Goal: Task Accomplishment & Management: Use online tool/utility

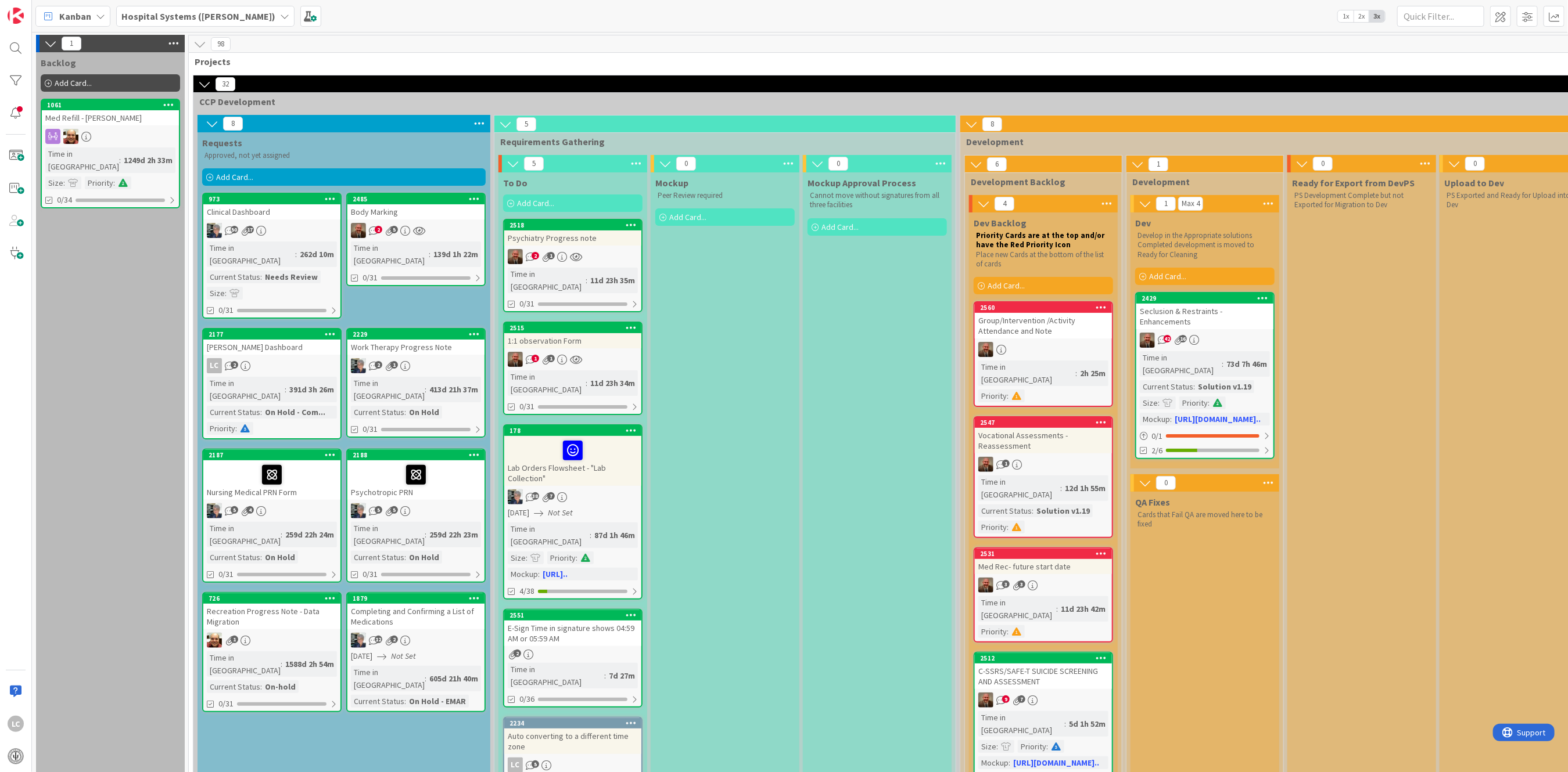
click at [1026, 333] on div "Group/Intervention /Activity Attendance and Note" at bounding box center [1043, 326] width 137 height 26
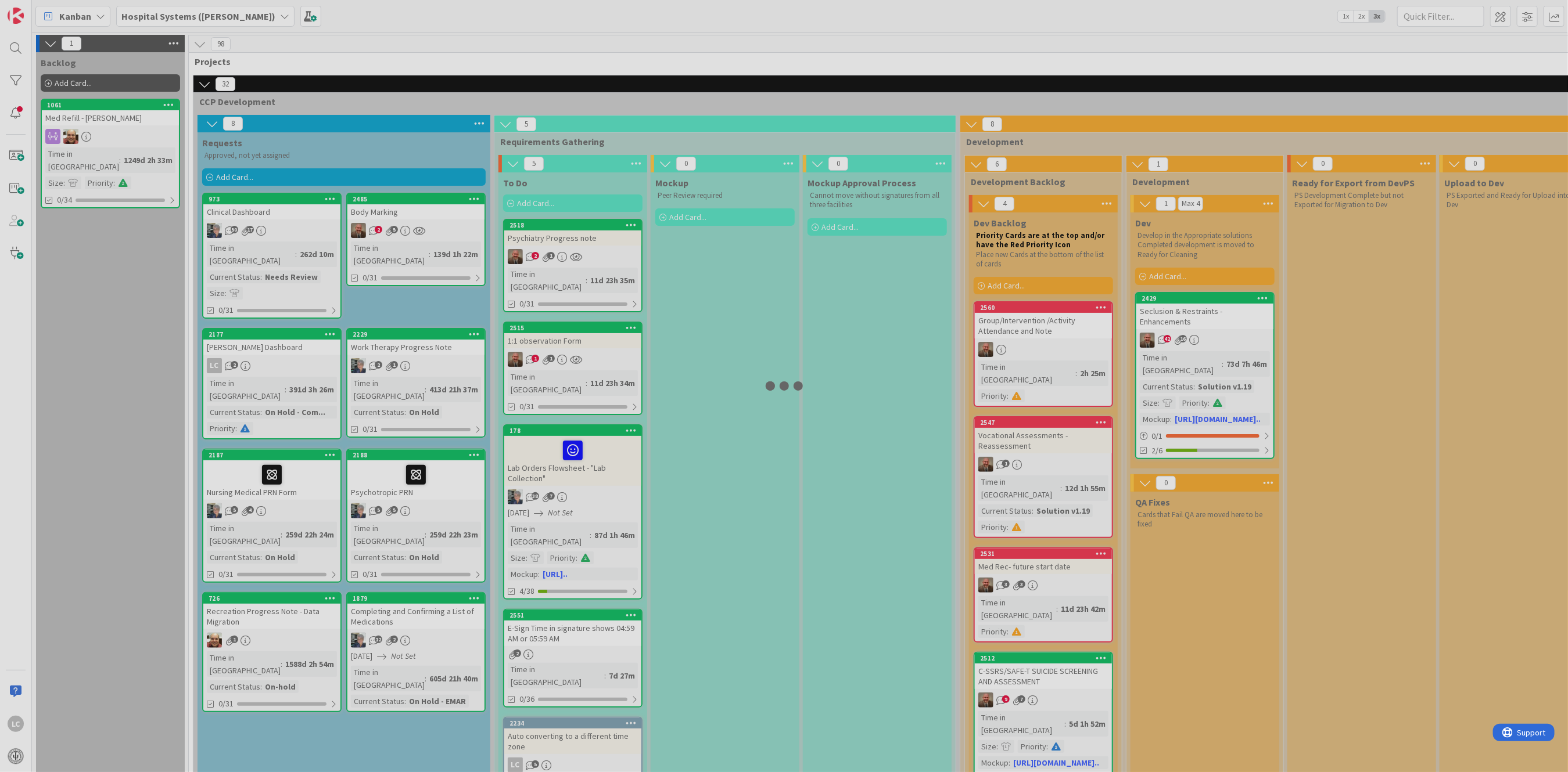
click at [1026, 333] on div at bounding box center [784, 386] width 1568 height 772
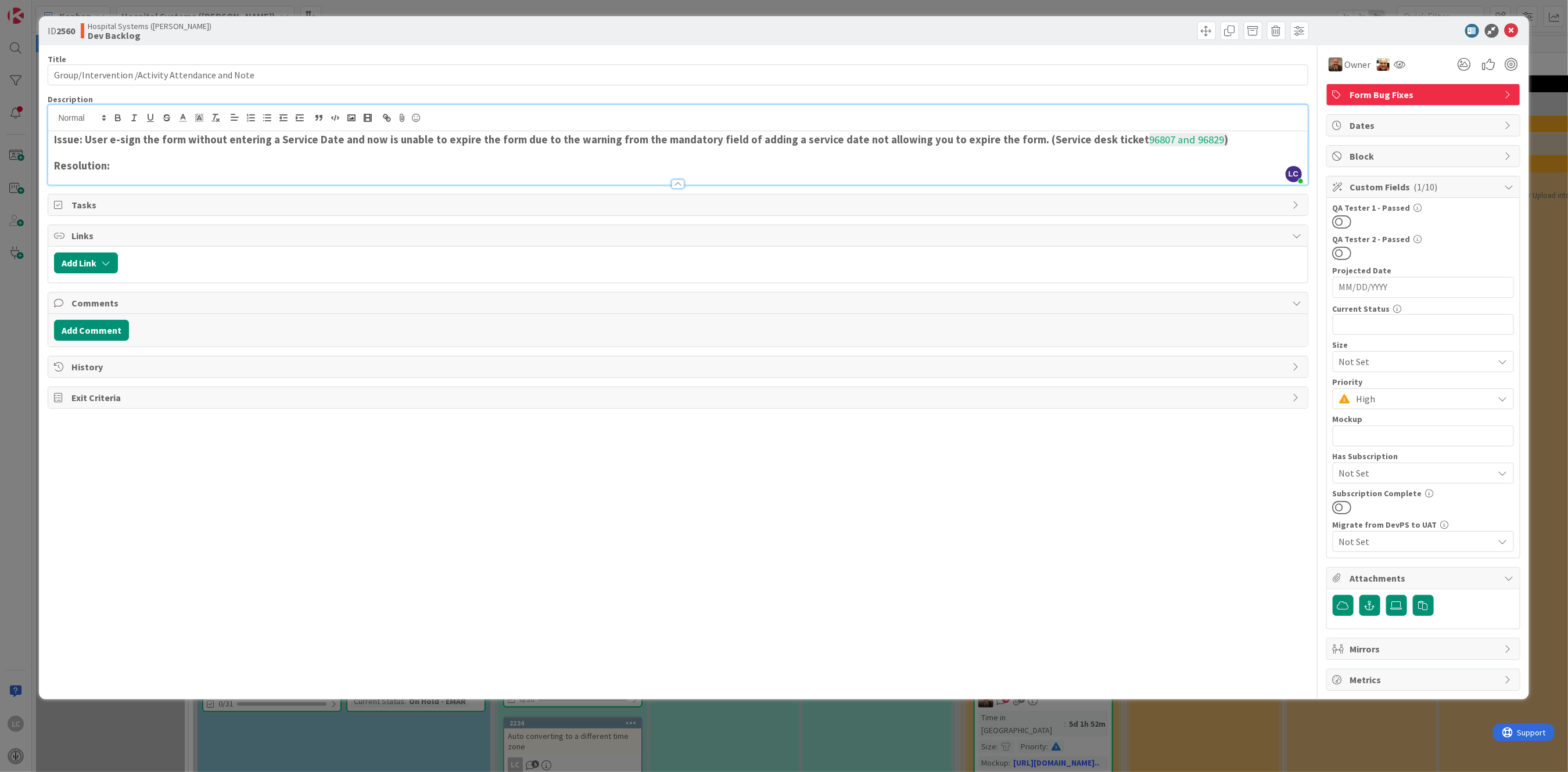
click at [1206, 113] on div "LC [PERSON_NAME] just joined Issue: User e-sign the form without entering a Ser…" at bounding box center [677, 145] width 1258 height 80
click at [1211, 131] on div "Issue: User e-sign the form without entering a Service Date and now is unable t…" at bounding box center [677, 158] width 1258 height 53
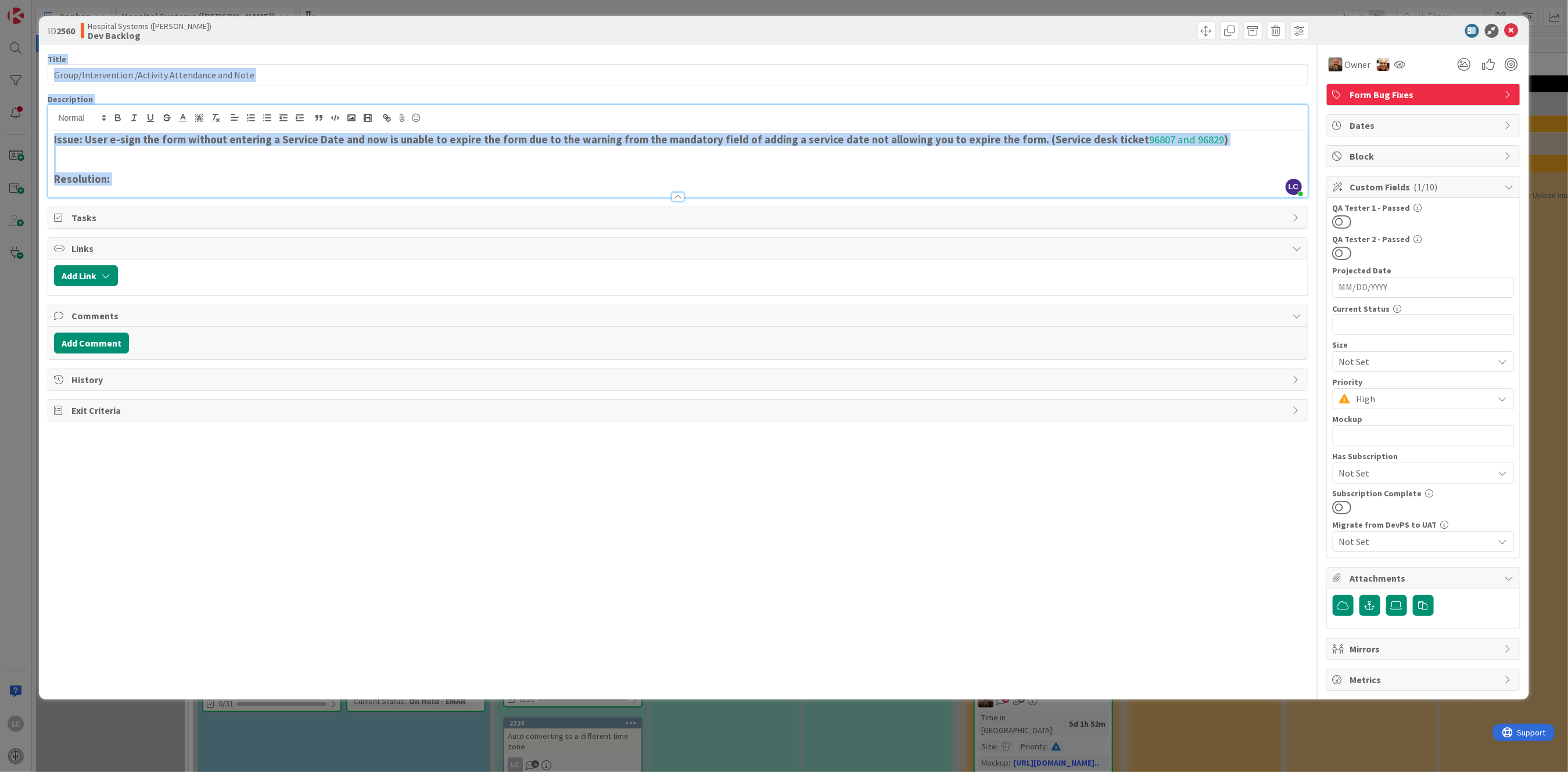
drag, startPoint x: 943, startPoint y: 27, endPoint x: 1002, endPoint y: 235, distance: 216.2
click at [1002, 235] on div "ID 2560 Hospital Systems ([PERSON_NAME]) Dev Backlog Title 48 / 128 Group/Inter…" at bounding box center [783, 358] width 1489 height 683
click at [1513, 27] on icon at bounding box center [1511, 31] width 14 height 14
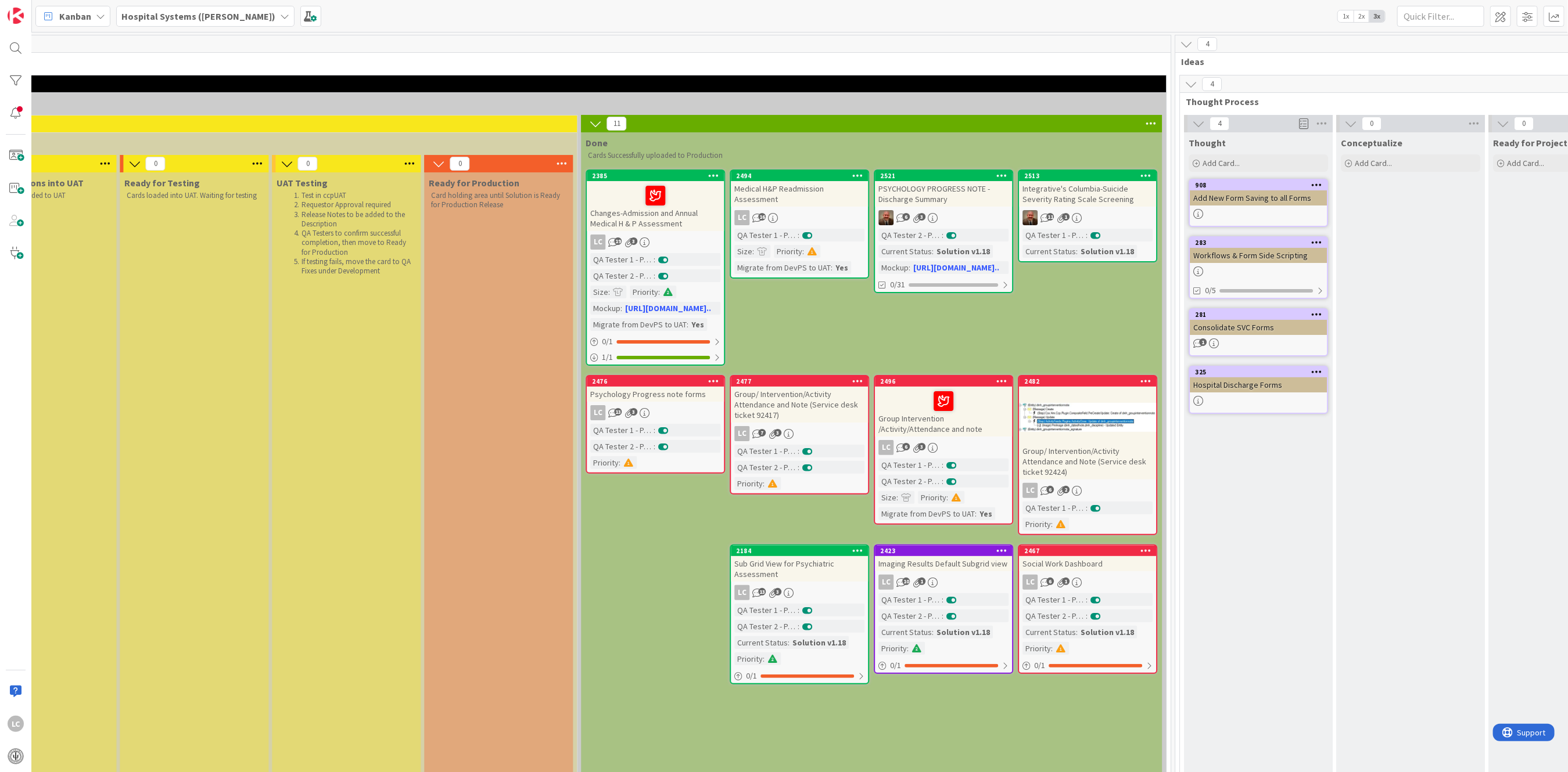
scroll to position [0, 1954]
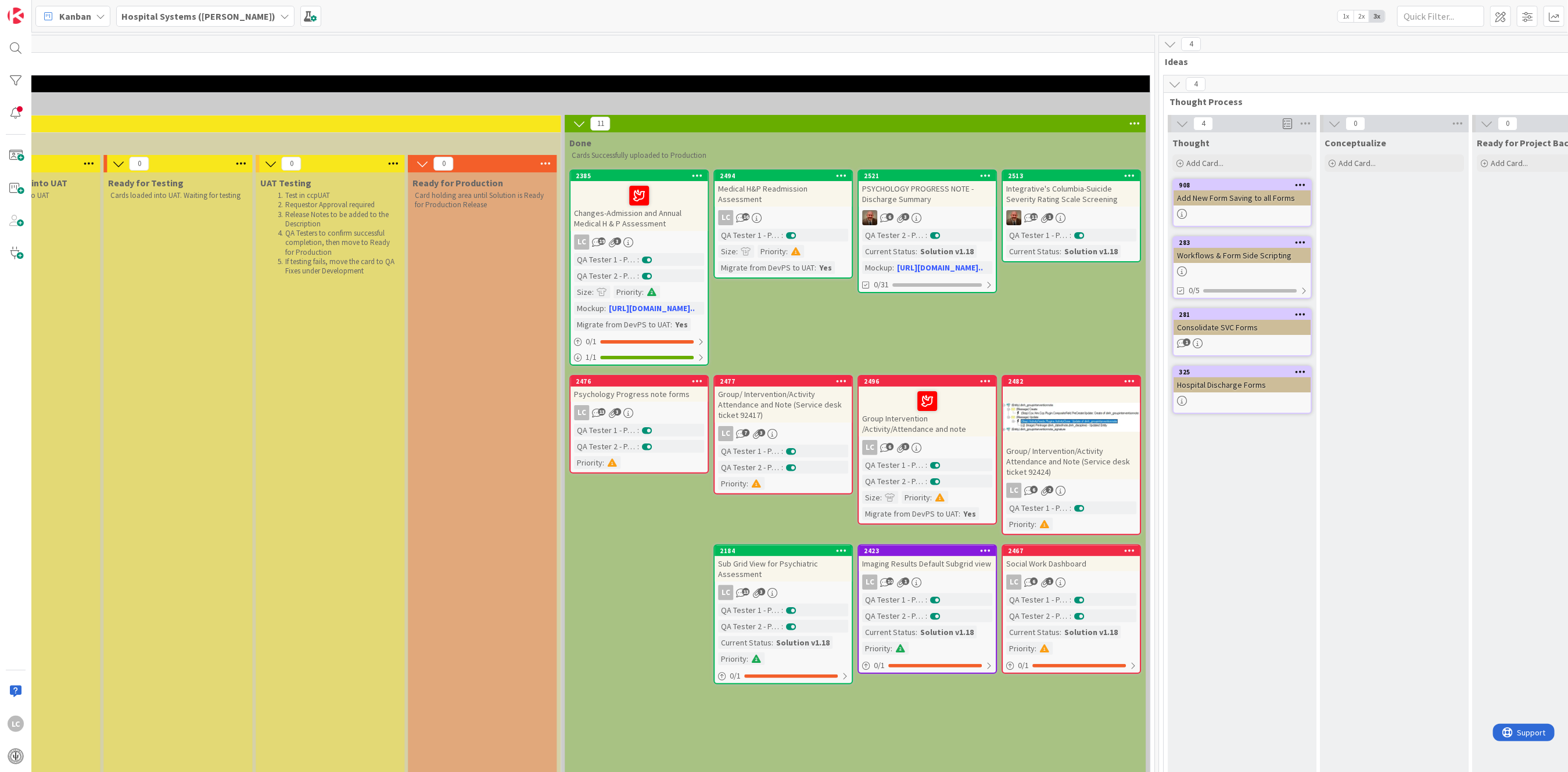
click at [761, 398] on div "Group/ Intervention/Activity Attendance and Note (Service desk ticket 92417)" at bounding box center [783, 405] width 137 height 36
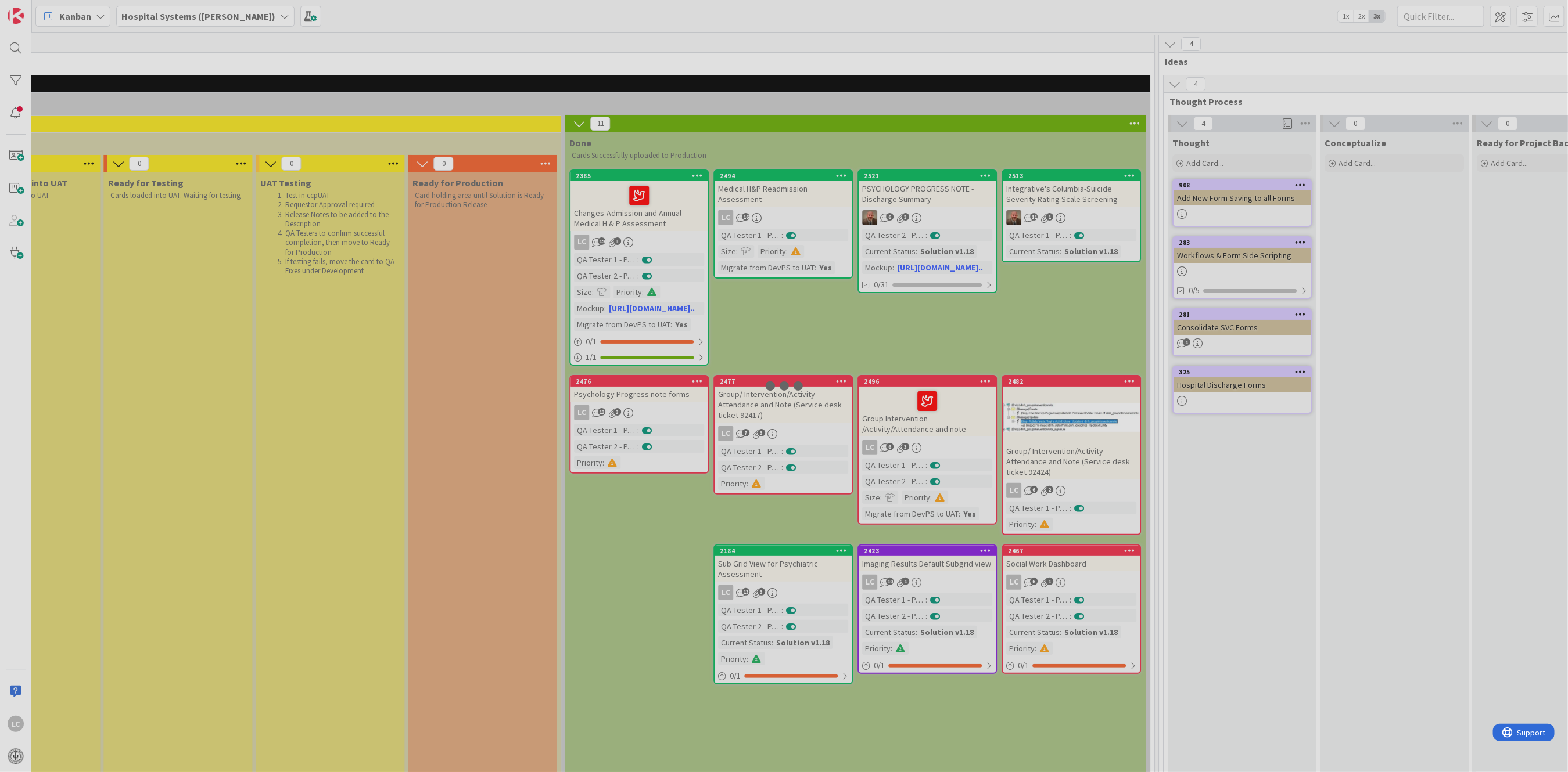
click at [761, 398] on div at bounding box center [784, 386] width 1568 height 772
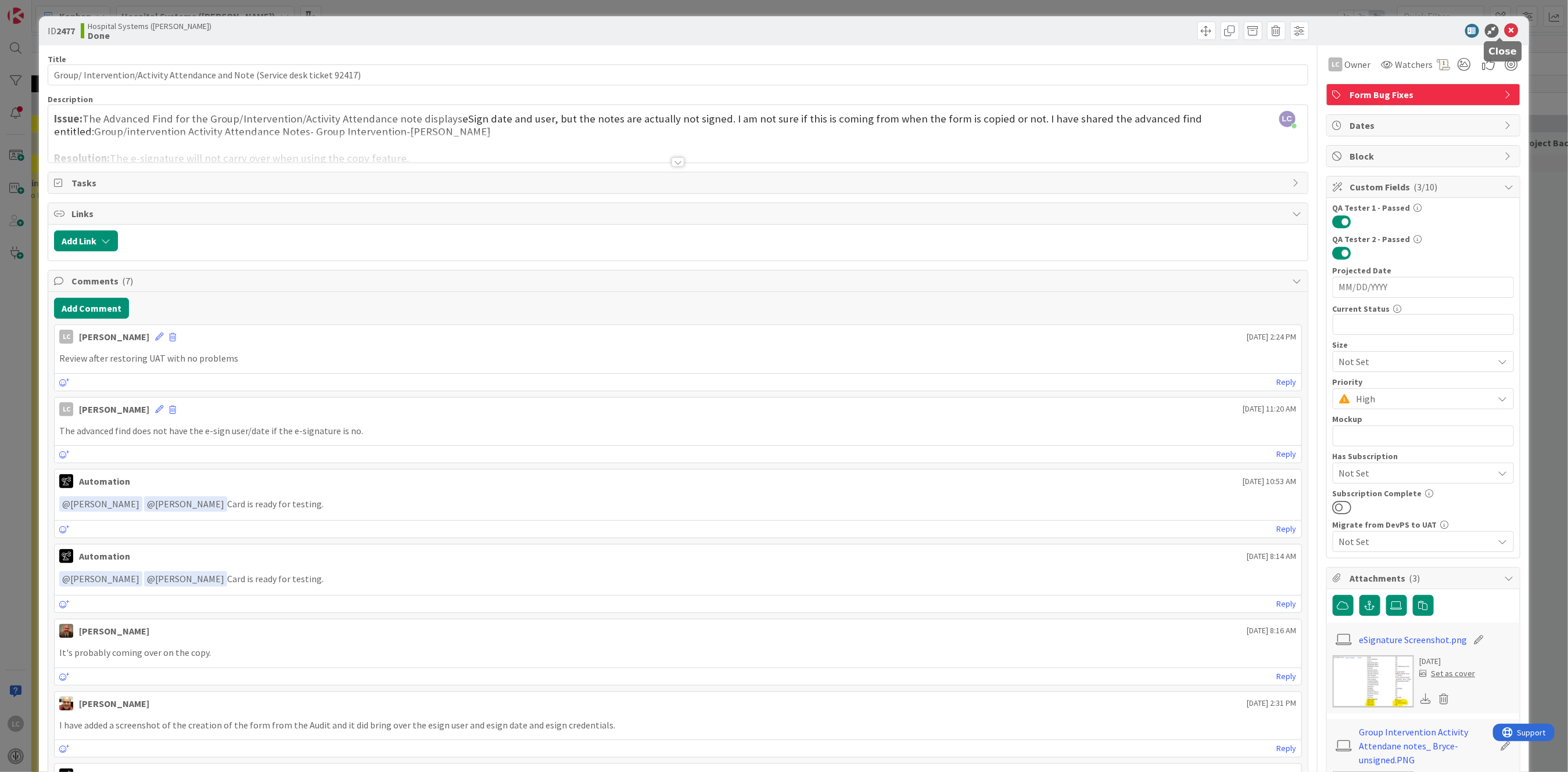
click at [1504, 25] on icon at bounding box center [1511, 31] width 14 height 14
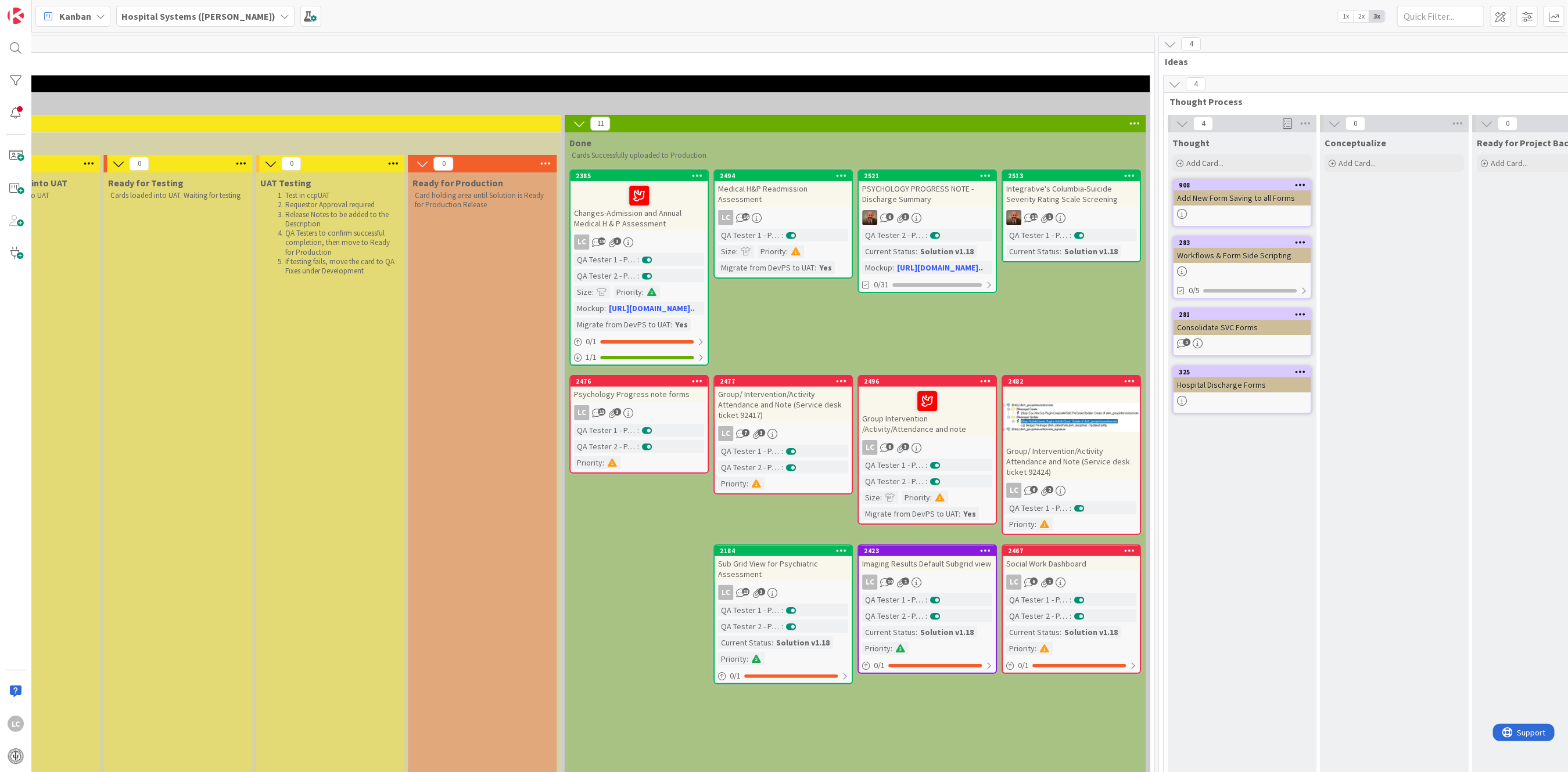
click at [916, 418] on div "Group Intervention /Activity/Attendance and note" at bounding box center [927, 412] width 137 height 50
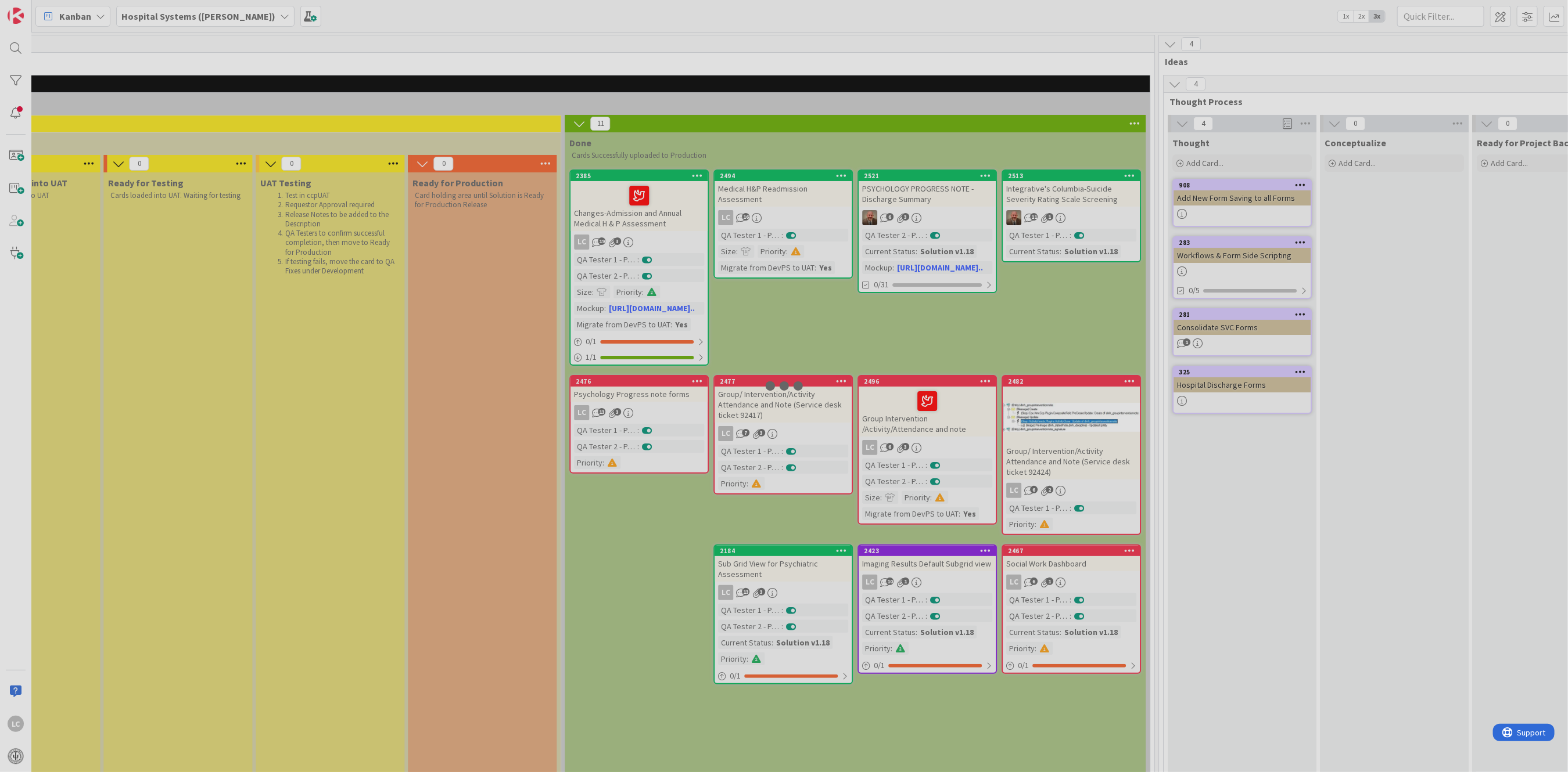
click at [916, 418] on div at bounding box center [784, 386] width 1568 height 772
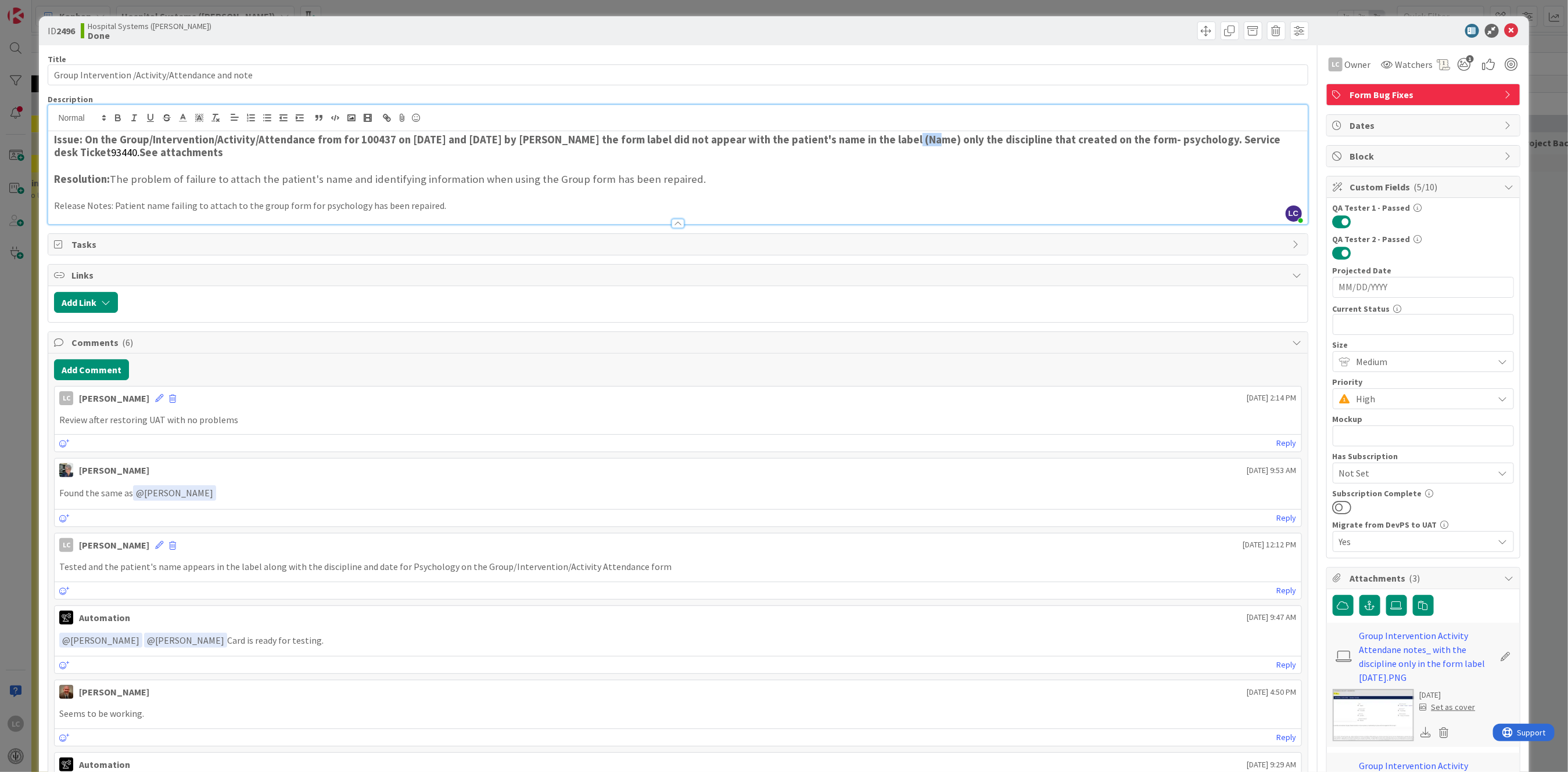
click at [911, 118] on div "LC [PERSON_NAME] just joined Issue: On the Group/Intervention/Activity/Attendan…" at bounding box center [677, 164] width 1258 height 119
drag, startPoint x: 56, startPoint y: 30, endPoint x: 77, endPoint y: 26, distance: 21.4
click at [77, 26] on div "ID 2496 Hospital Systems ([PERSON_NAME]) Done" at bounding box center [361, 30] width 628 height 19
copy span "2496"
click at [1504, 27] on icon at bounding box center [1511, 31] width 14 height 14
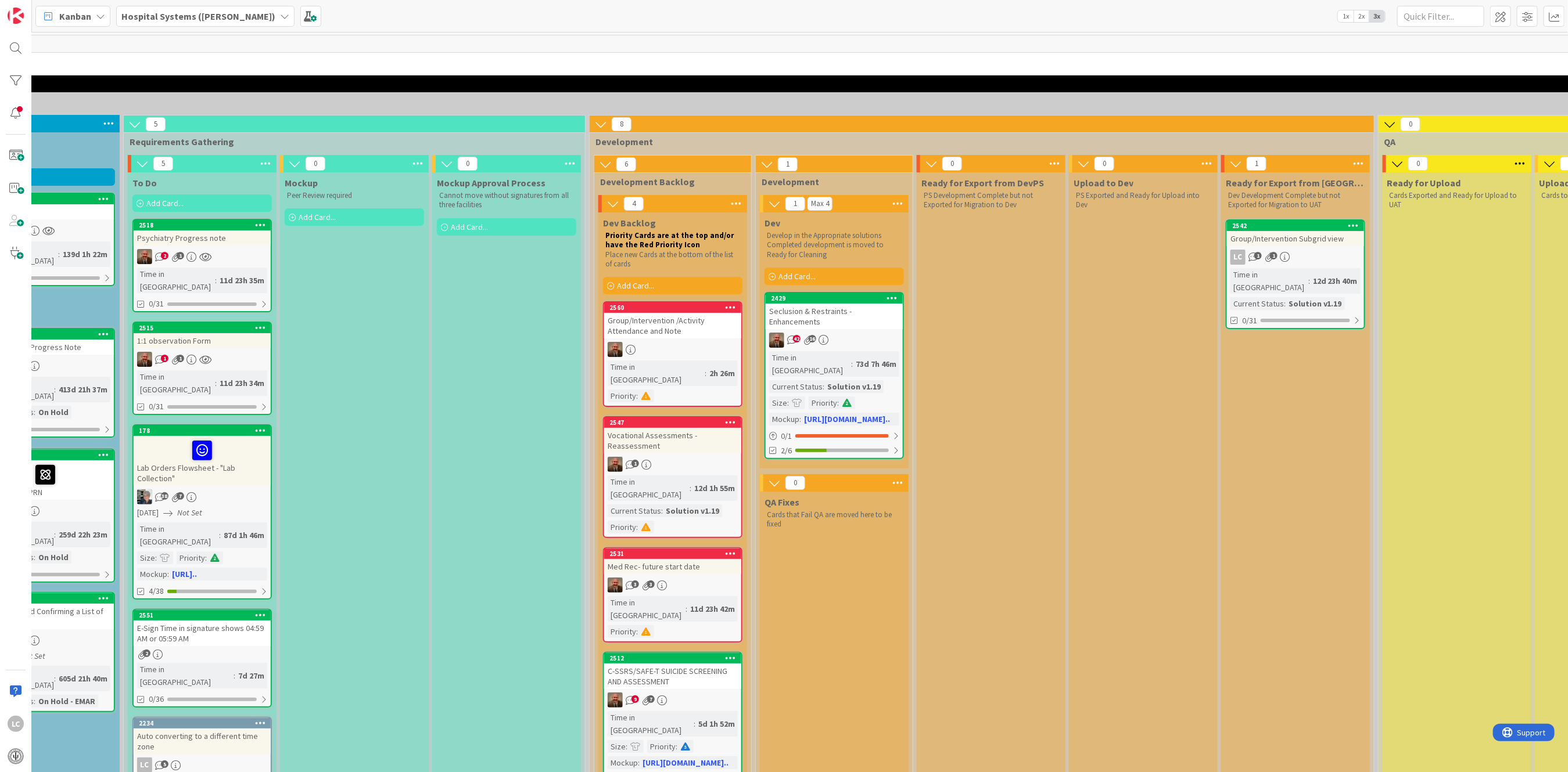
scroll to position [0, 267]
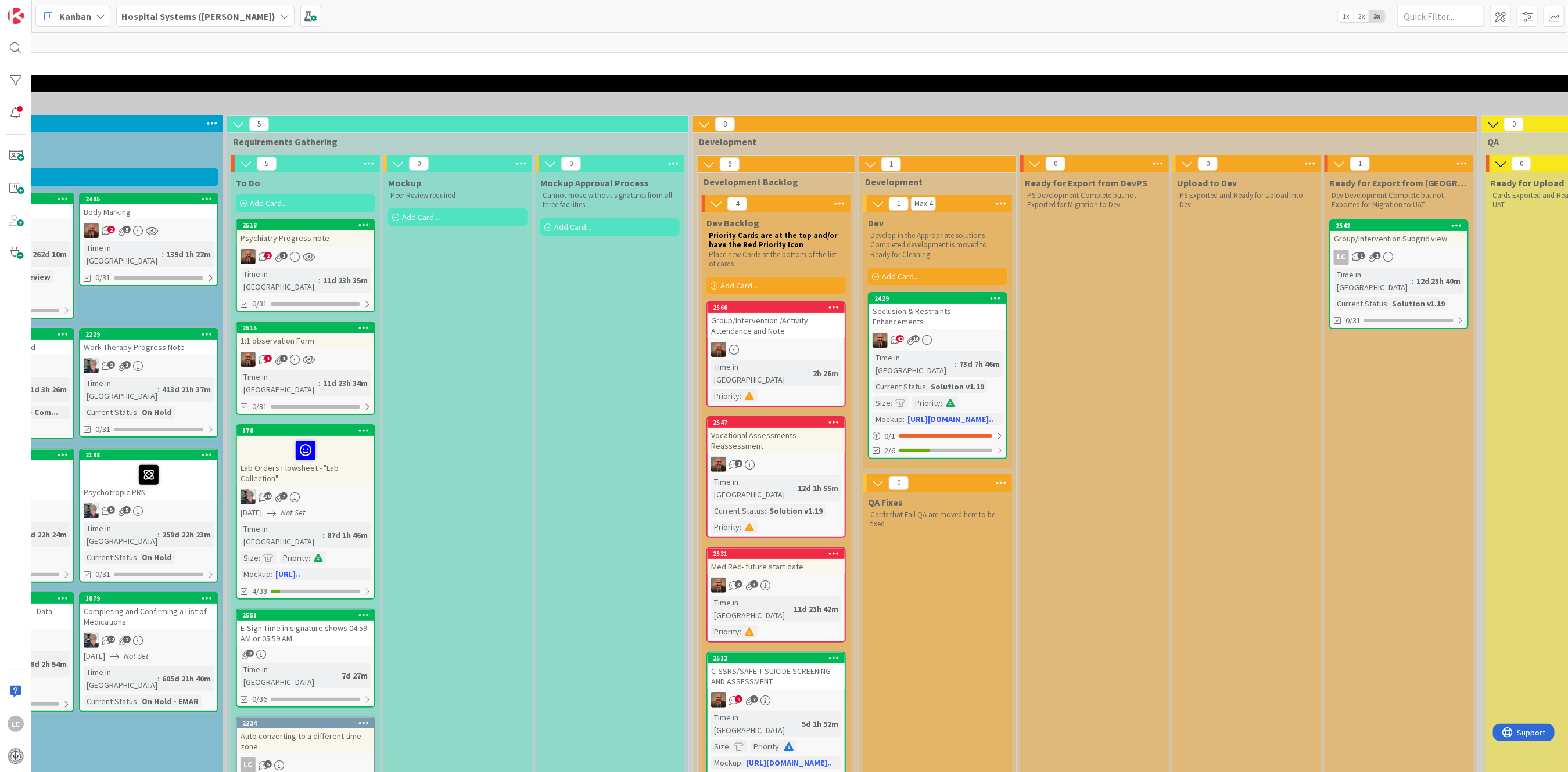
click at [783, 333] on div "Group/Intervention /Activity Attendance and Note" at bounding box center [776, 326] width 137 height 26
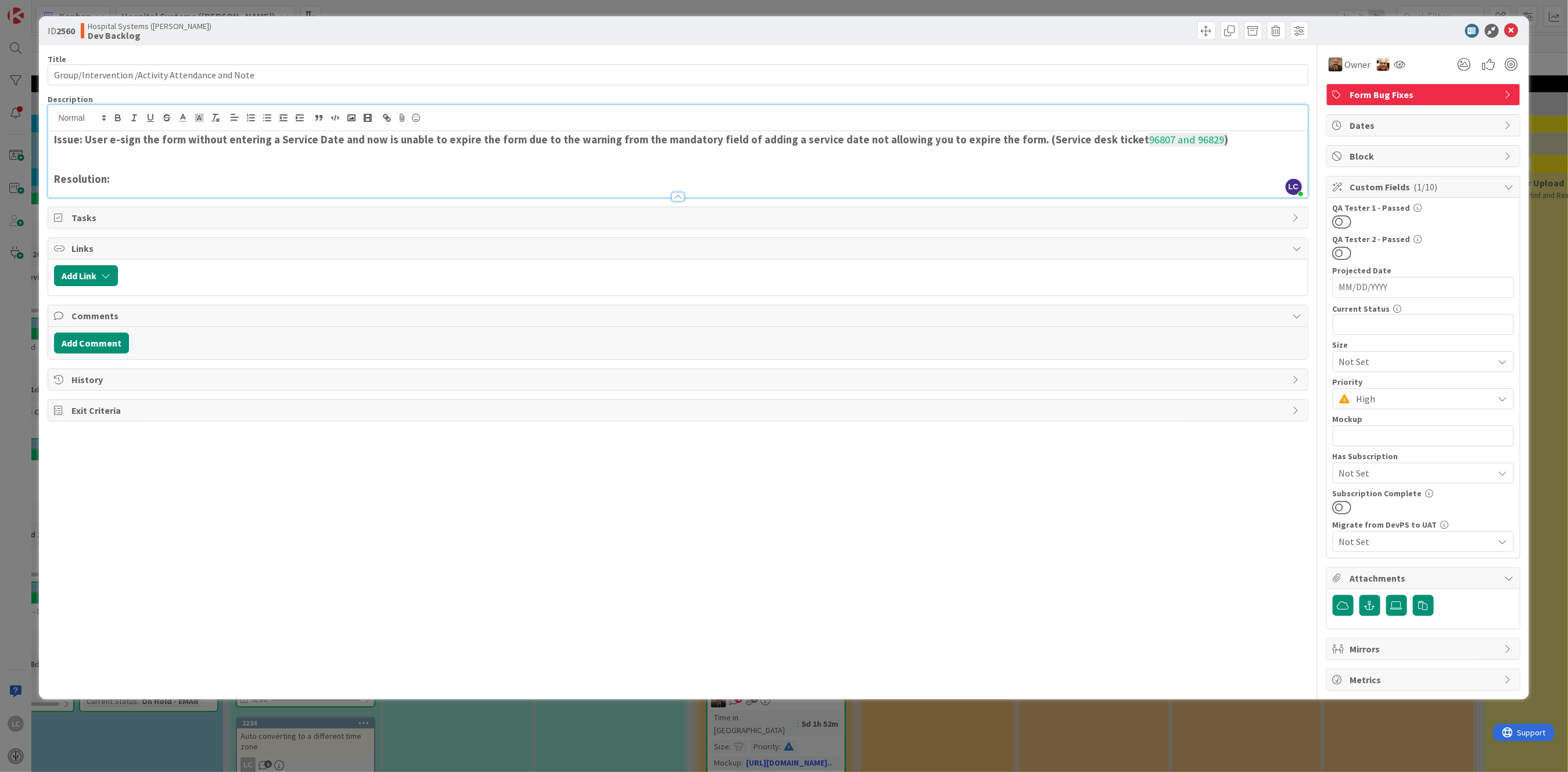
click at [1198, 116] on div "LC [PERSON_NAME] just joined Issue: User e-sign the form without entering a Ser…" at bounding box center [677, 151] width 1258 height 92
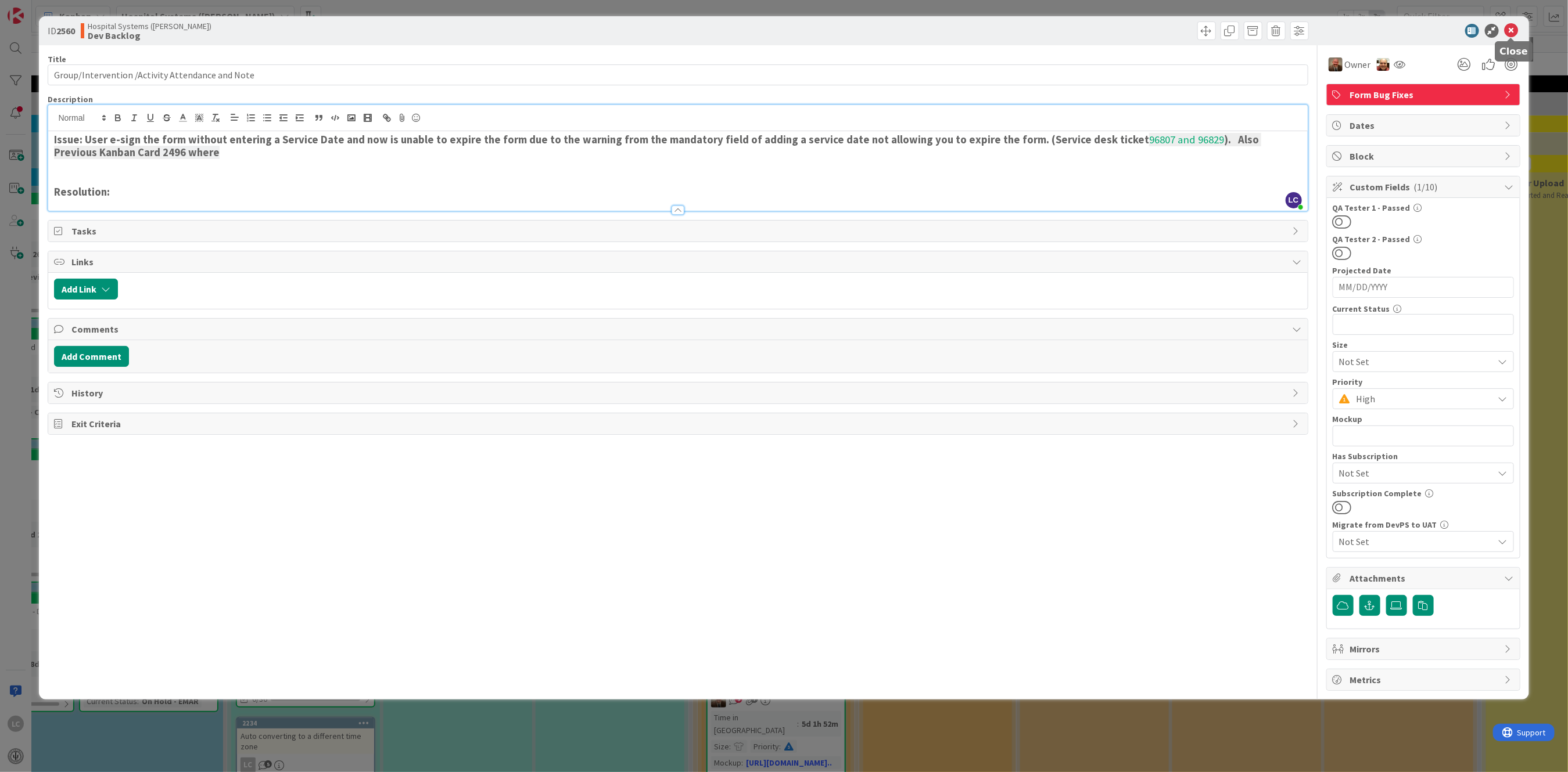
click at [1515, 30] on icon at bounding box center [1511, 31] width 14 height 14
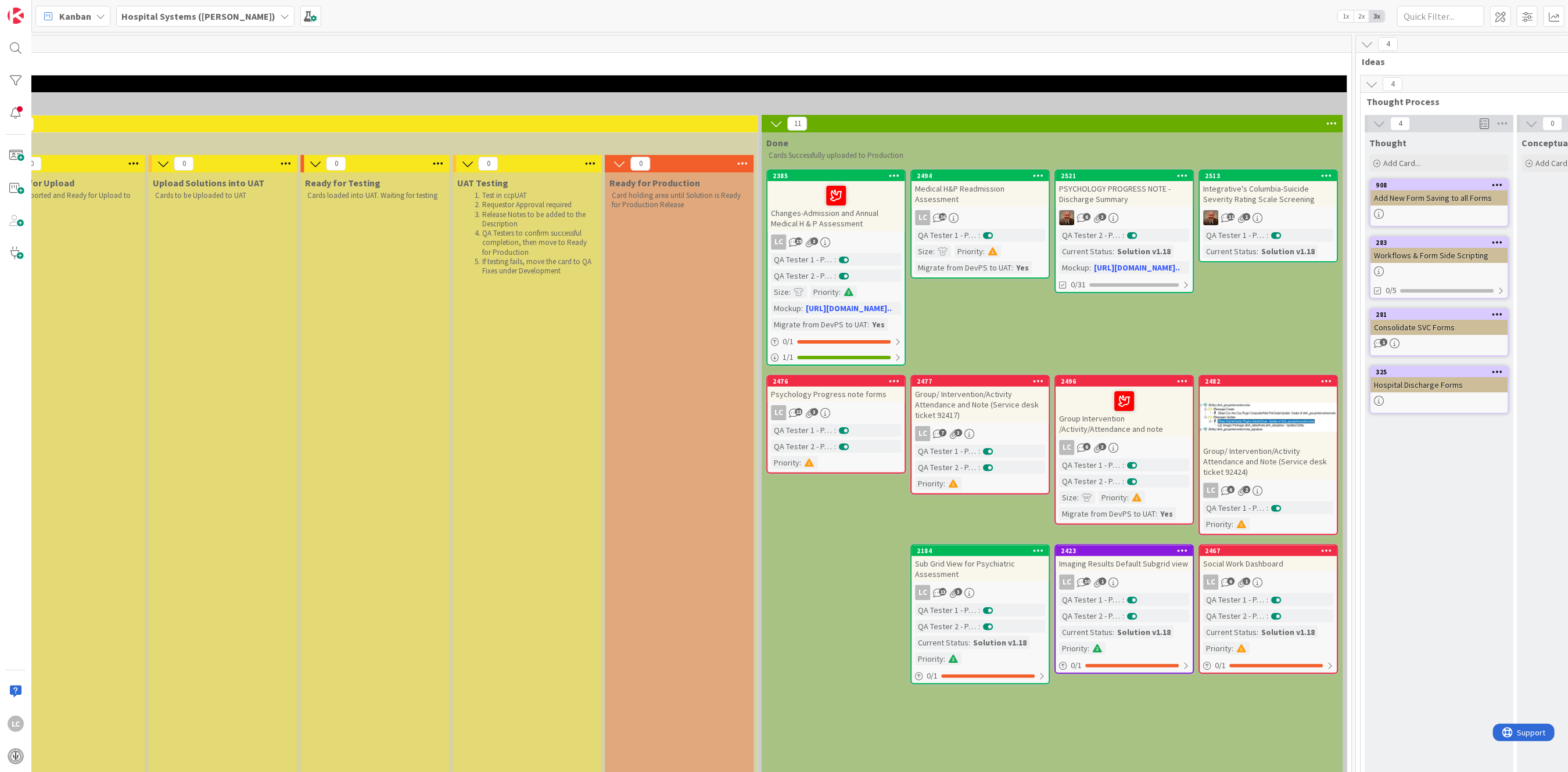
scroll to position [0, 1845]
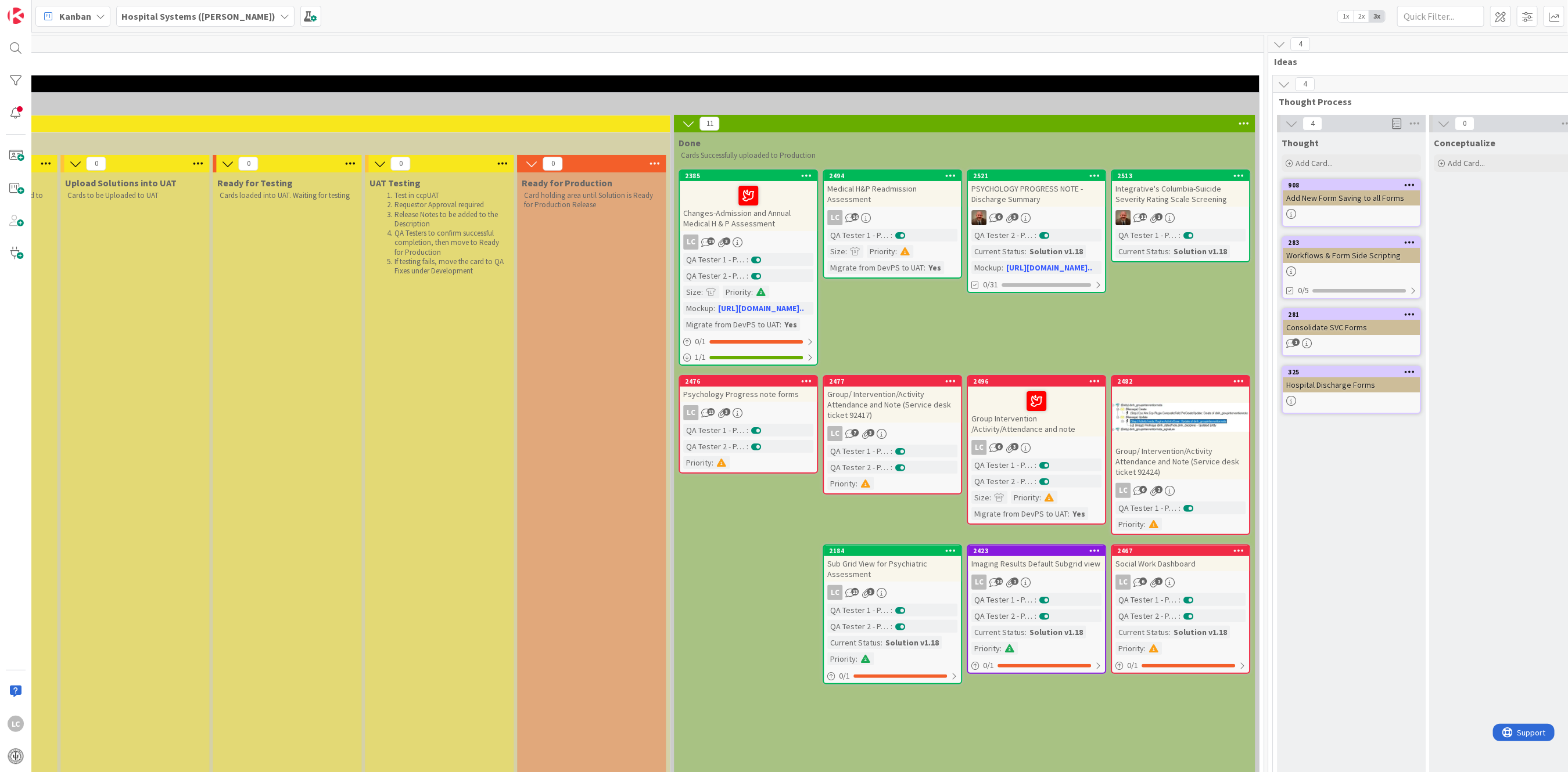
click at [989, 398] on div at bounding box center [1036, 401] width 130 height 24
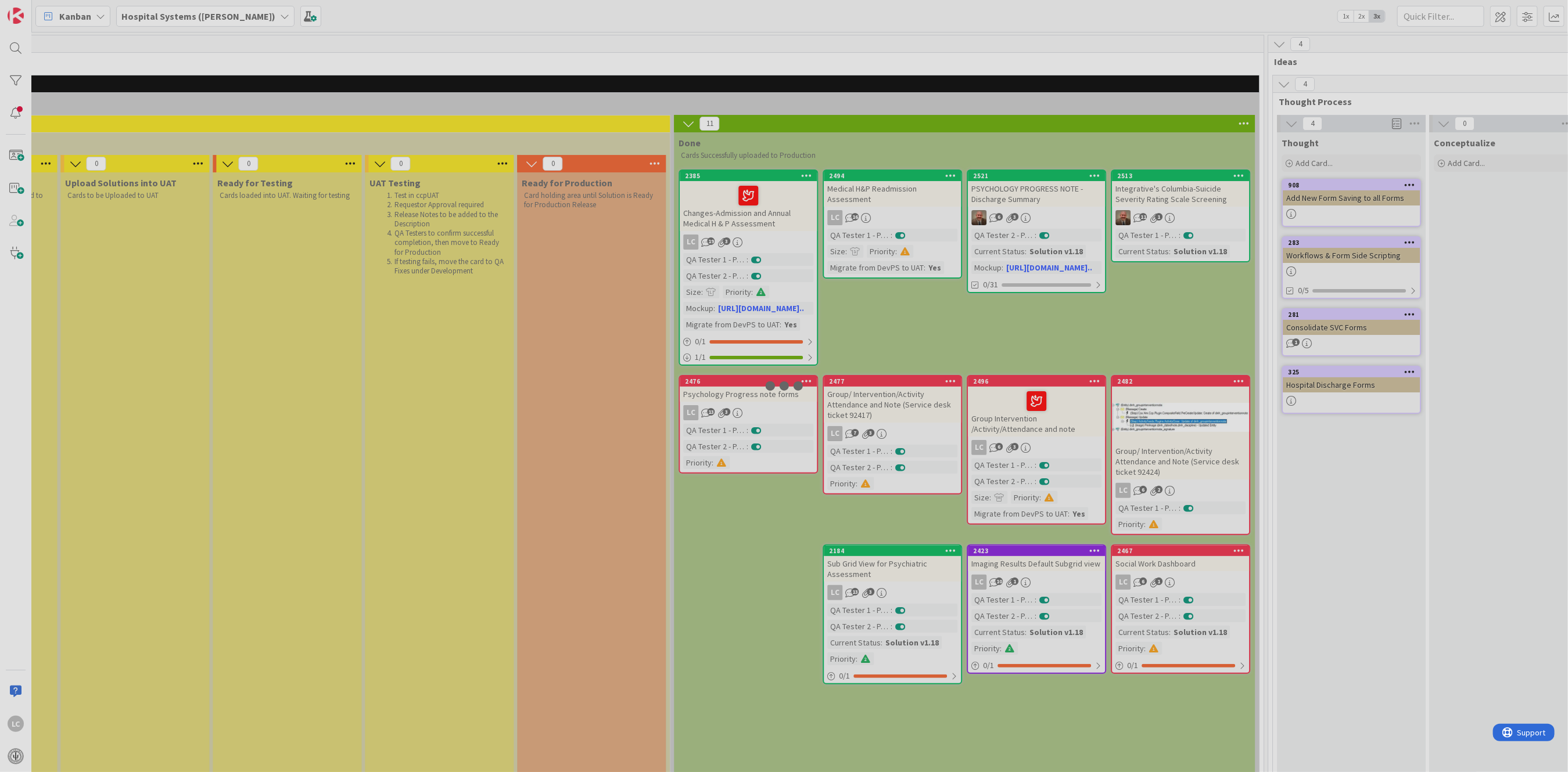
click at [989, 398] on div at bounding box center [784, 386] width 1568 height 772
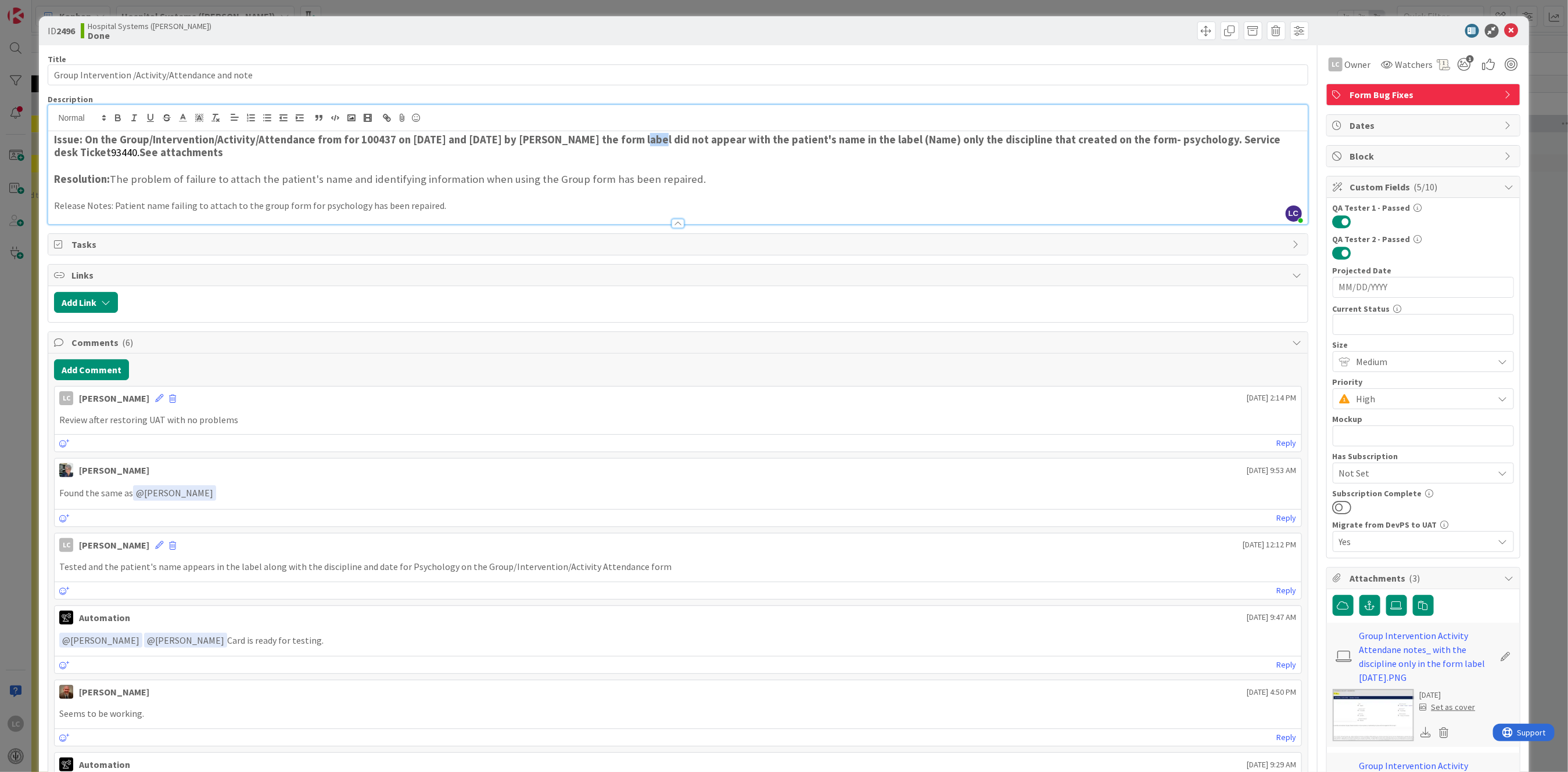
drag, startPoint x: 627, startPoint y: 119, endPoint x: 639, endPoint y: 118, distance: 12.0
click at [639, 118] on div "LC [PERSON_NAME] just joined Issue: On the Group/Intervention/Activity/Attendan…" at bounding box center [677, 164] width 1258 height 119
click at [653, 155] on h3 "Issue: On the Group/Intervention/Activity/Attendance from for 100437 on [DATE] …" at bounding box center [677, 147] width 1247 height 26
drag, startPoint x: 625, startPoint y: 137, endPoint x: 1224, endPoint y: 140, distance: 599.0
click at [1224, 140] on strong "Issue: On the Group/Intervention/Activity/Attendance from for 100437 on [DATE] …" at bounding box center [668, 146] width 1229 height 26
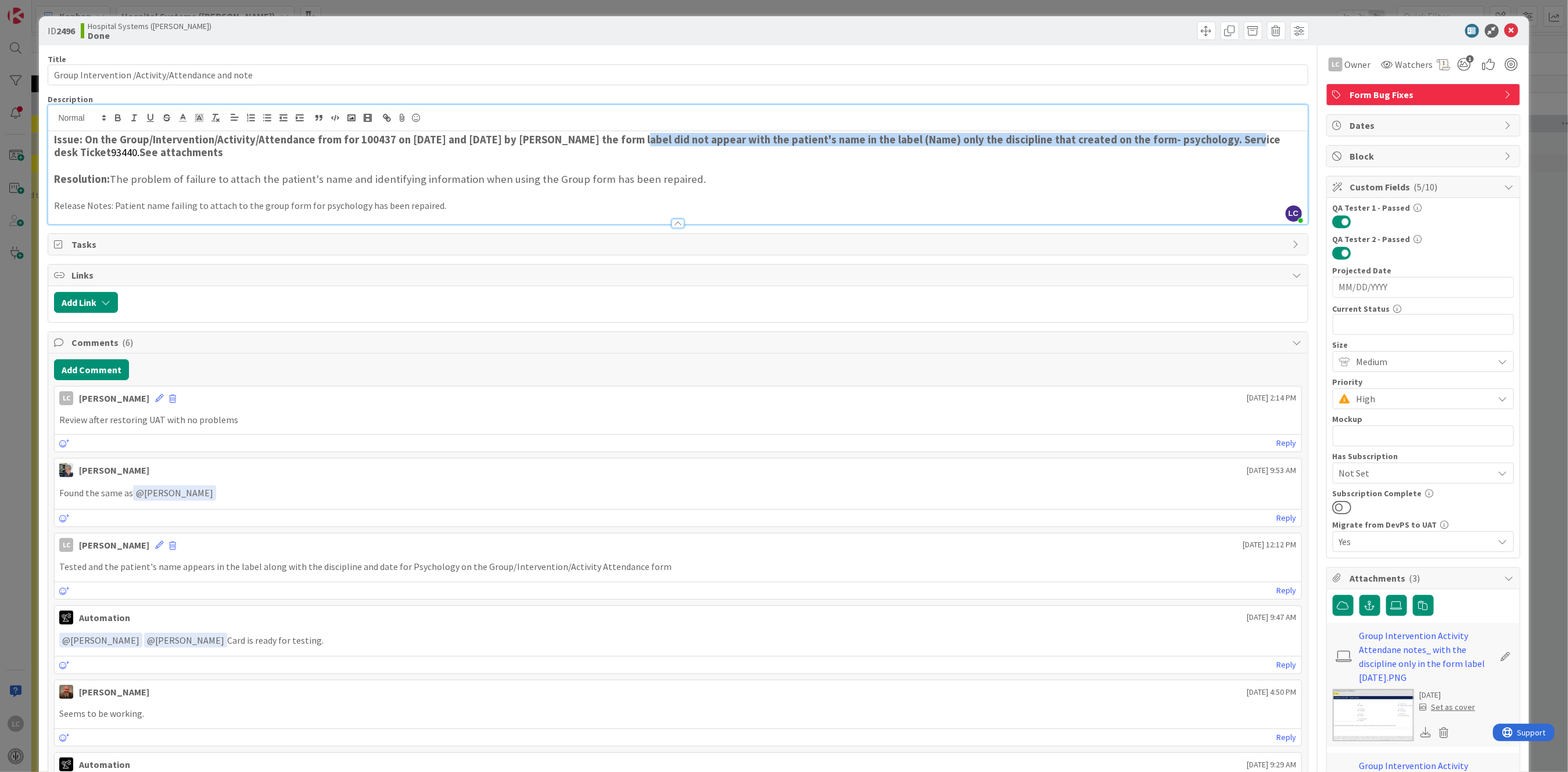
copy strong "form label did not appear with the patient's name in the label (Name) only the …"
click at [1504, 30] on icon at bounding box center [1511, 31] width 14 height 14
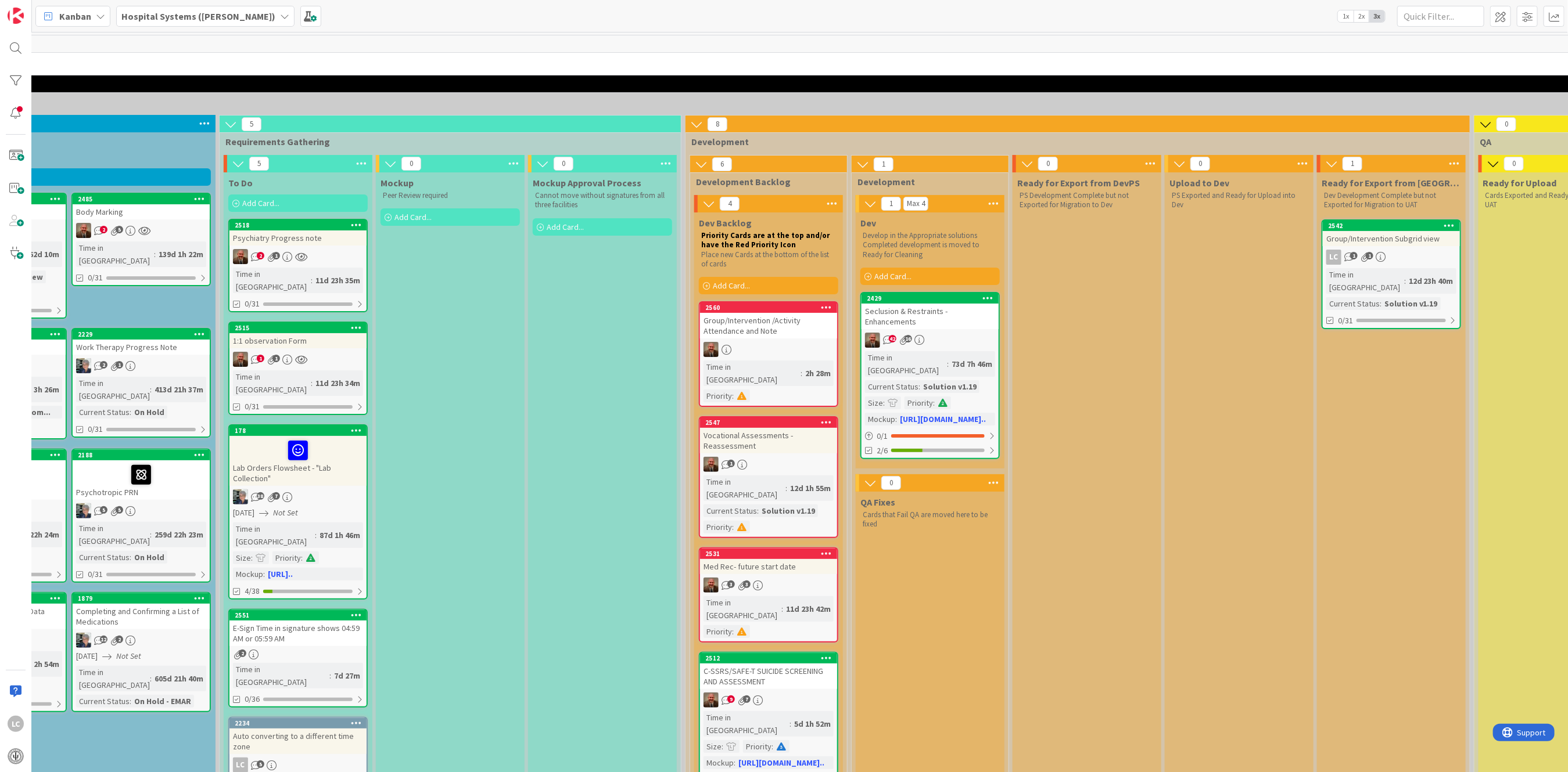
scroll to position [0, 273]
click at [781, 318] on div "Group/Intervention /Activity Attendance and Note" at bounding box center [770, 326] width 137 height 26
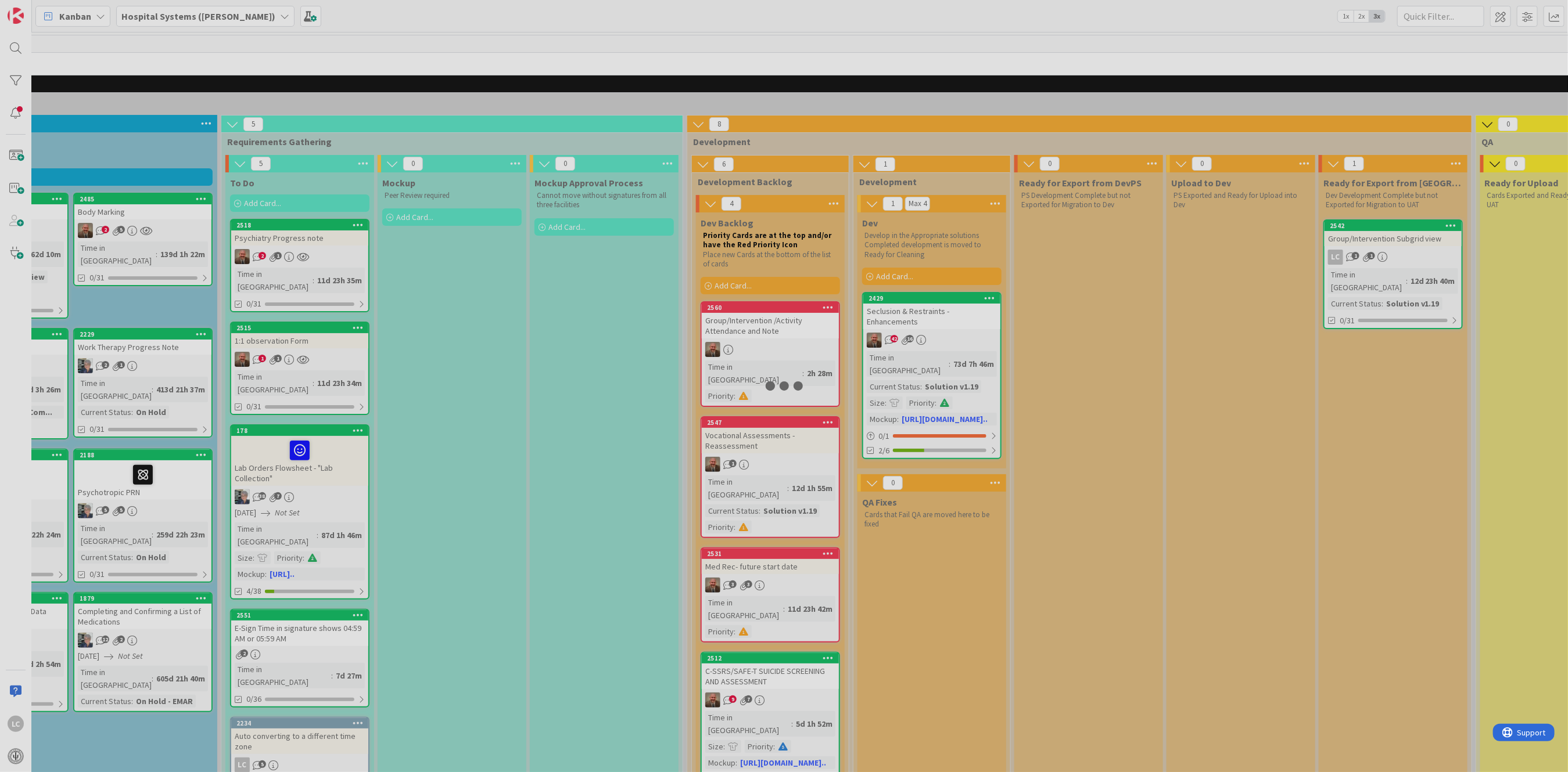
click at [781, 318] on div at bounding box center [784, 386] width 1568 height 772
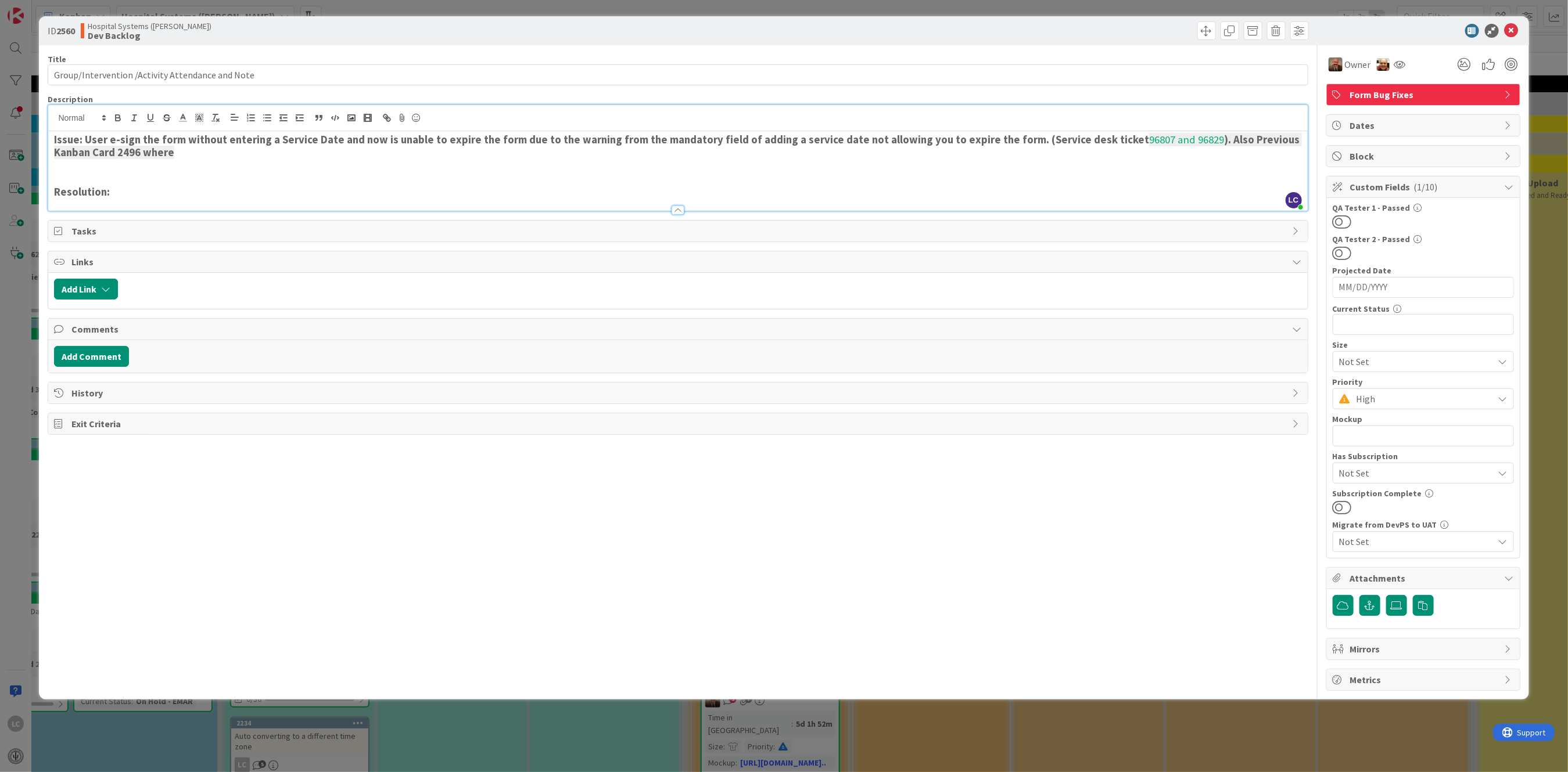
click at [156, 129] on div "LC [PERSON_NAME] just joined Issue: User e-sign the form without entering a Ser…" at bounding box center [677, 158] width 1258 height 106
click at [193, 152] on strong "form label did not appear with the patient's name in the label (Name) only the …" at bounding box center [483, 152] width 619 height 14
click at [723, 152] on h3 "Issue: User e-sign the form without entering a Service Date and now is unable t…" at bounding box center [677, 147] width 1247 height 26
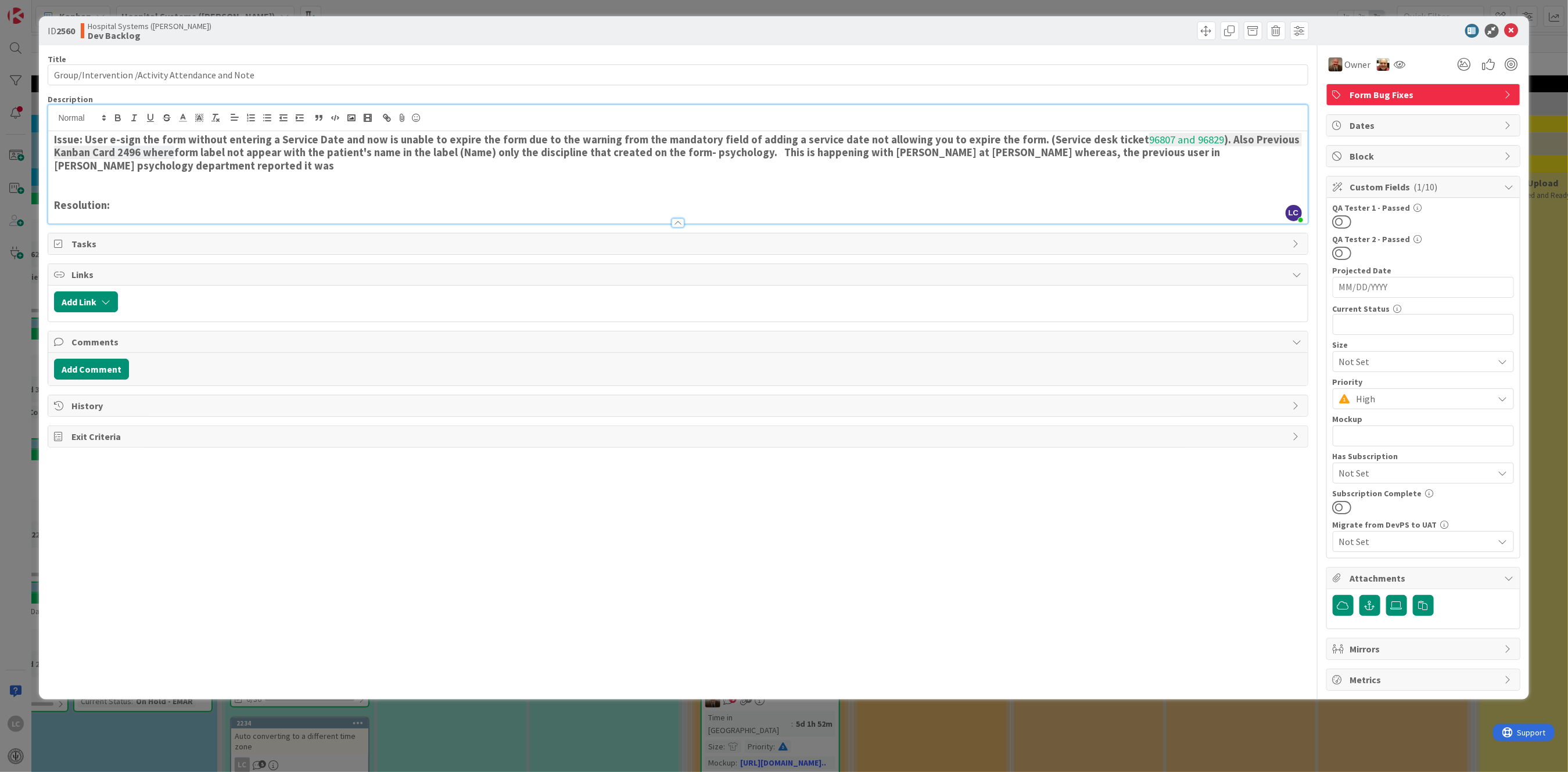
click at [1080, 152] on strong "form label not appear with the patient's name in the label (Name) only the disc…" at bounding box center [638, 158] width 1168 height 26
click at [1019, 152] on strong "form label not appear with the patient's name in the label (Name) only the disc…" at bounding box center [643, 158] width 1178 height 26
click at [1253, 155] on h3 "Issue: User e-sign the form without entering a Service Date and now is unable t…" at bounding box center [677, 153] width 1247 height 39
drag, startPoint x: 117, startPoint y: 157, endPoint x: 124, endPoint y: 153, distance: 8.1
click at [1197, 140] on strong "). Also, previous Kanban Card 2496" at bounding box center [657, 146] width 1206 height 26
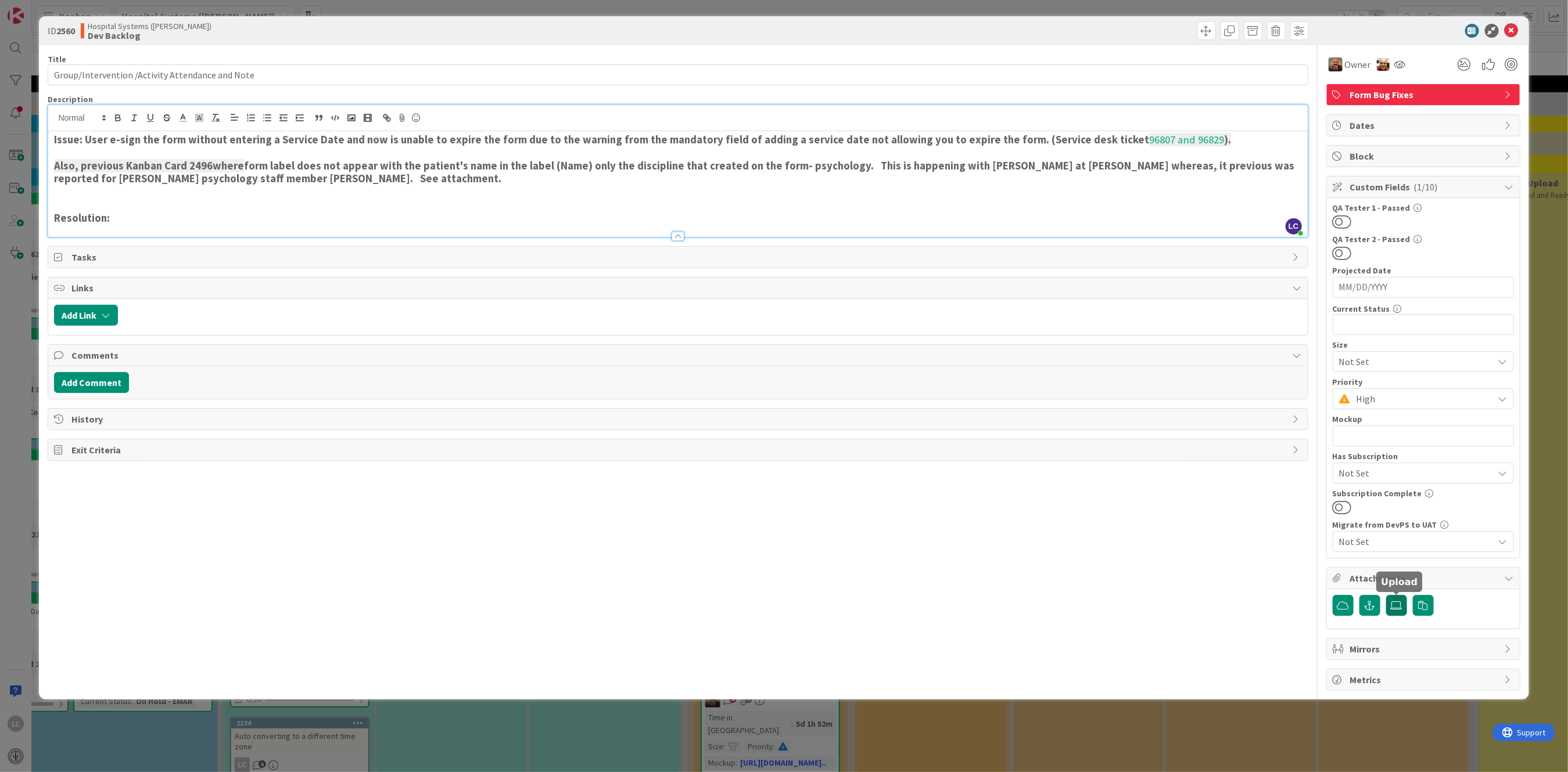
click at [1396, 598] on label at bounding box center [1396, 605] width 21 height 21
click at [1386, 595] on input "file" at bounding box center [1386, 595] width 0 height 0
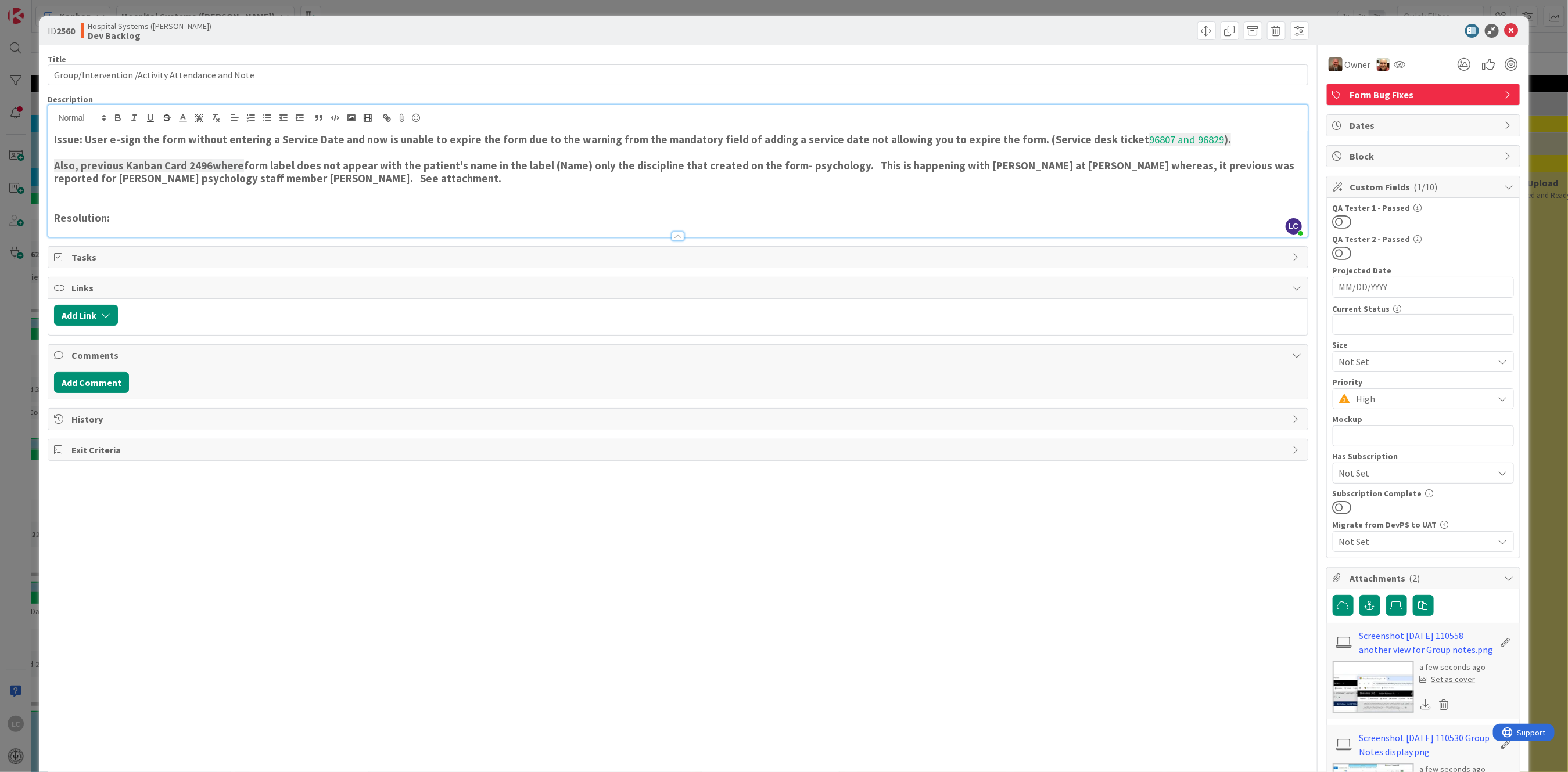
click at [372, 178] on strong "form label does not appear with the patient's name in the label (Name) only the…" at bounding box center [675, 172] width 1242 height 26
click at [1504, 26] on icon at bounding box center [1511, 31] width 14 height 14
